Goal: Use online tool/utility: Utilize a website feature to perform a specific function

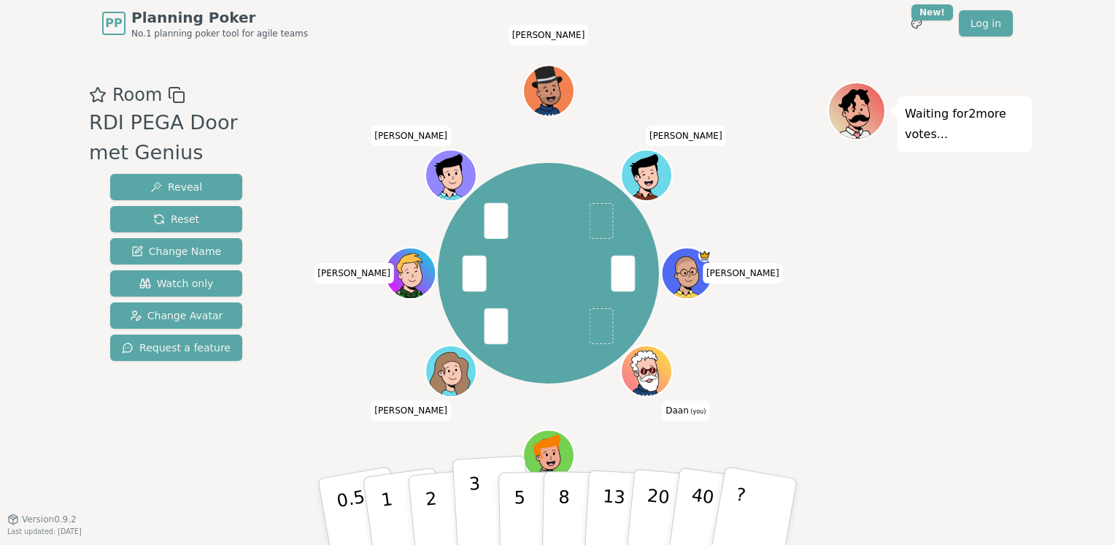
click at [476, 499] on p "3" at bounding box center [477, 513] width 16 height 80
click at [437, 501] on button "2" at bounding box center [448, 512] width 83 height 116
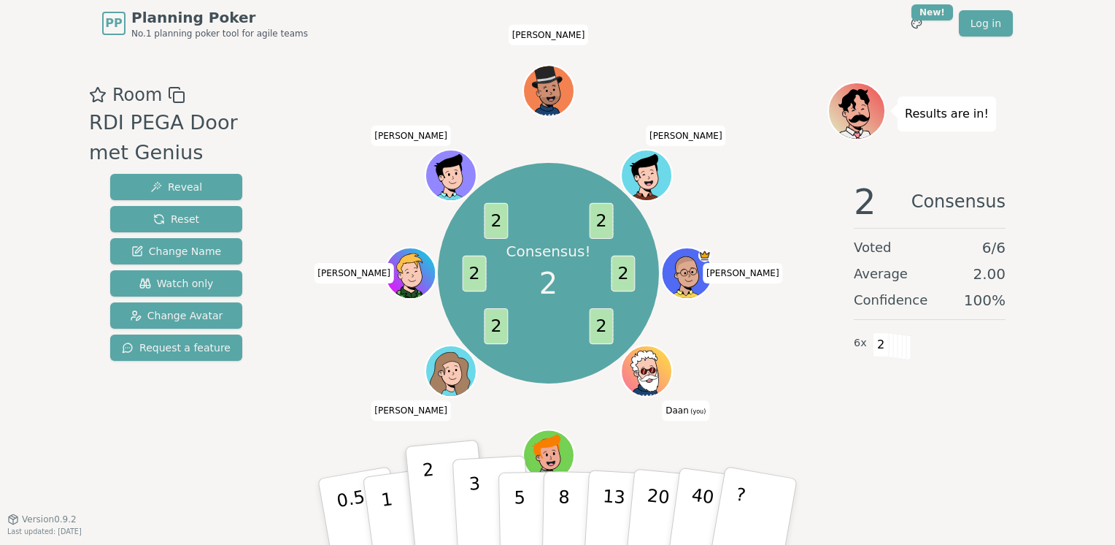
click at [480, 486] on button "3" at bounding box center [493, 512] width 80 height 114
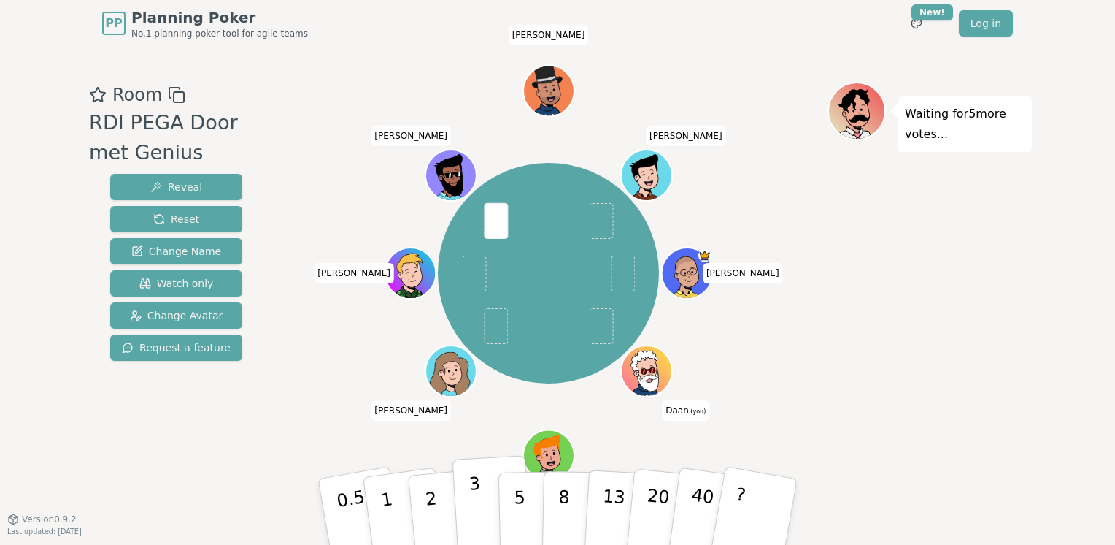
click at [478, 504] on p "3" at bounding box center [477, 513] width 16 height 80
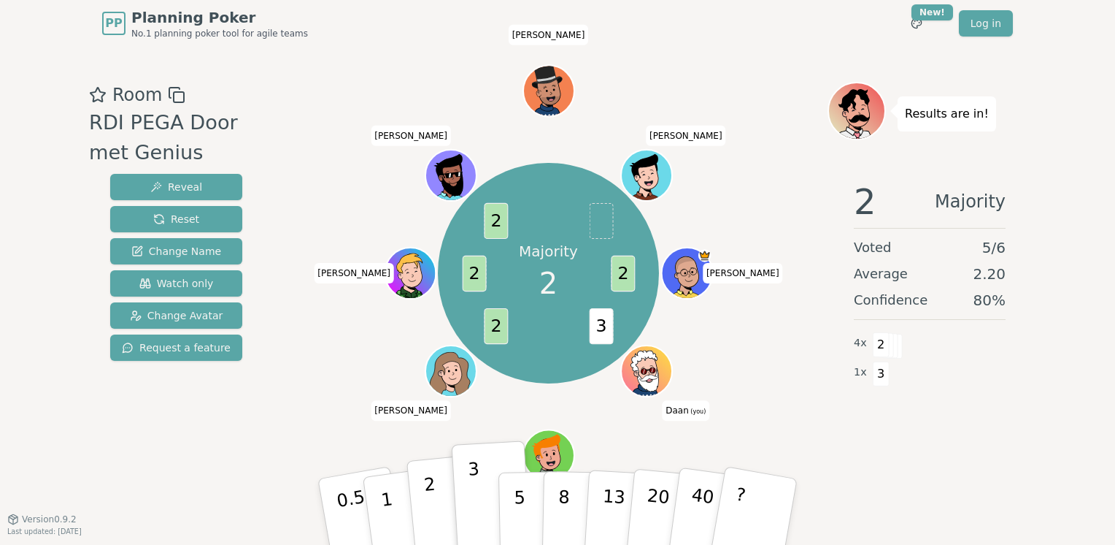
click at [439, 507] on button "2" at bounding box center [448, 512] width 83 height 116
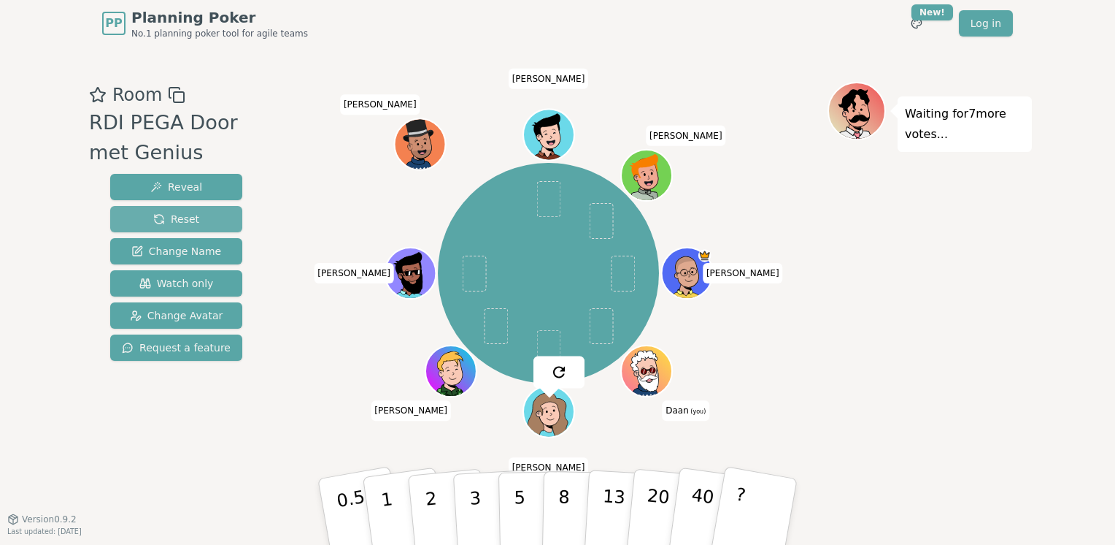
click at [212, 225] on button "Reset" at bounding box center [176, 219] width 132 height 26
click at [437, 510] on button "2" at bounding box center [448, 512] width 83 height 116
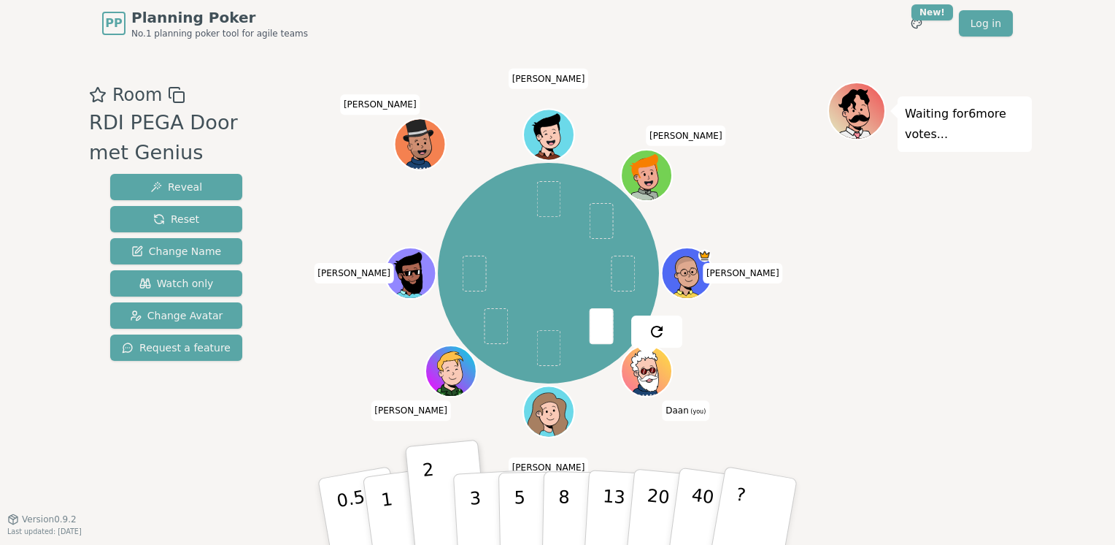
click at [856, 320] on div "Waiting for 6 more votes..." at bounding box center [930, 282] width 204 height 401
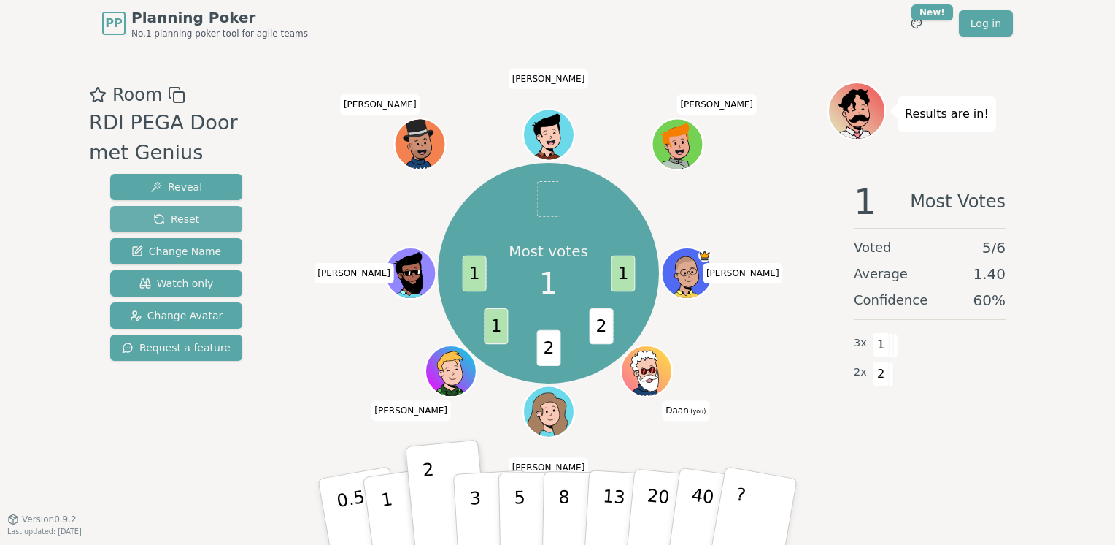
click at [216, 221] on button "Reset" at bounding box center [176, 219] width 132 height 26
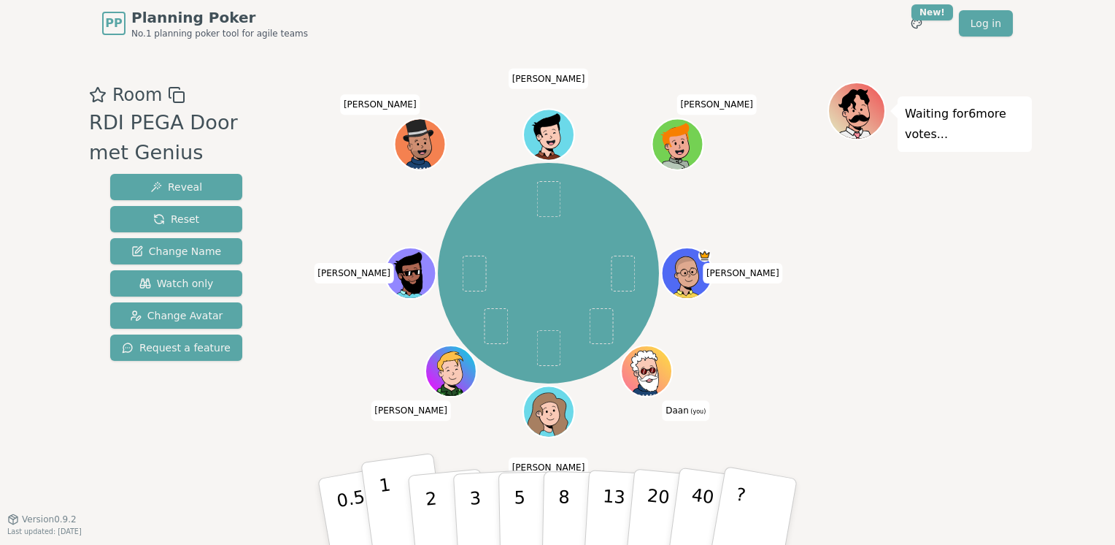
drag, startPoint x: 432, startPoint y: 511, endPoint x: 403, endPoint y: 521, distance: 30.9
click at [403, 521] on div "0.5 1 2 3 5 8 13 20 40 ?" at bounding box center [558, 511] width 438 height 51
click at [394, 491] on button "1" at bounding box center [404, 512] width 87 height 118
click at [431, 499] on p "2" at bounding box center [432, 514] width 19 height 80
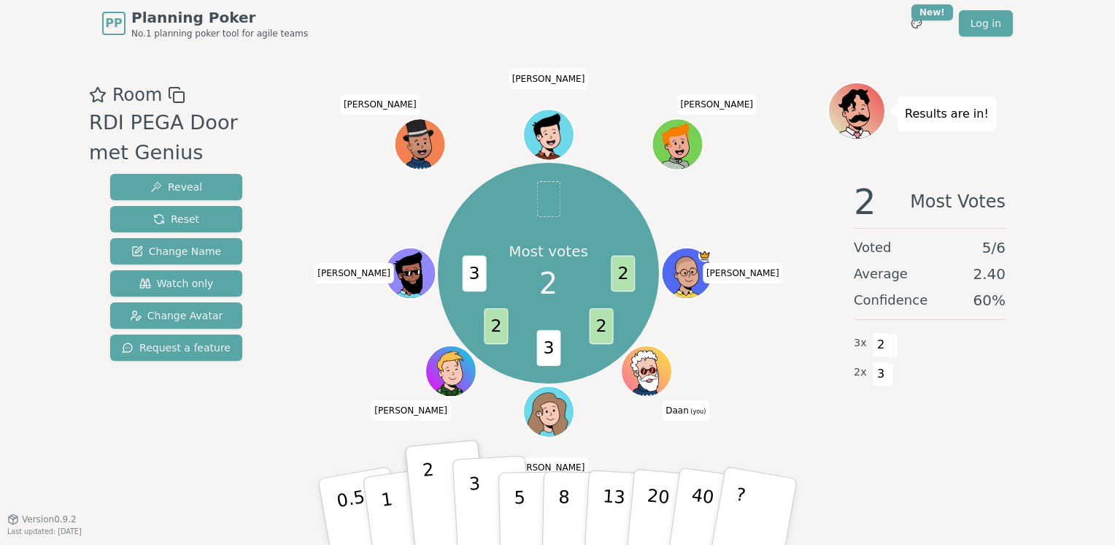
click at [480, 503] on button "3" at bounding box center [493, 512] width 80 height 114
